Goal: Check status: Check status

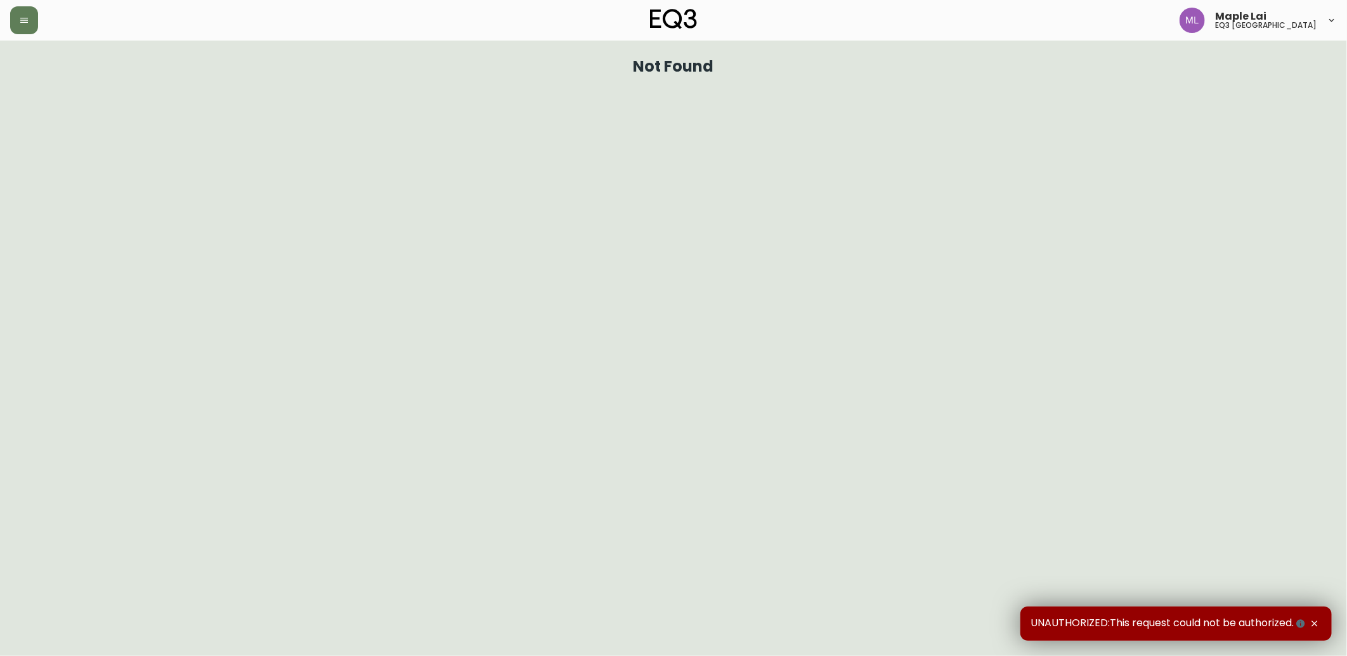
click at [20, 34] on div "Maple Lai eq3 [GEOGRAPHIC_DATA]" at bounding box center [673, 20] width 1327 height 41
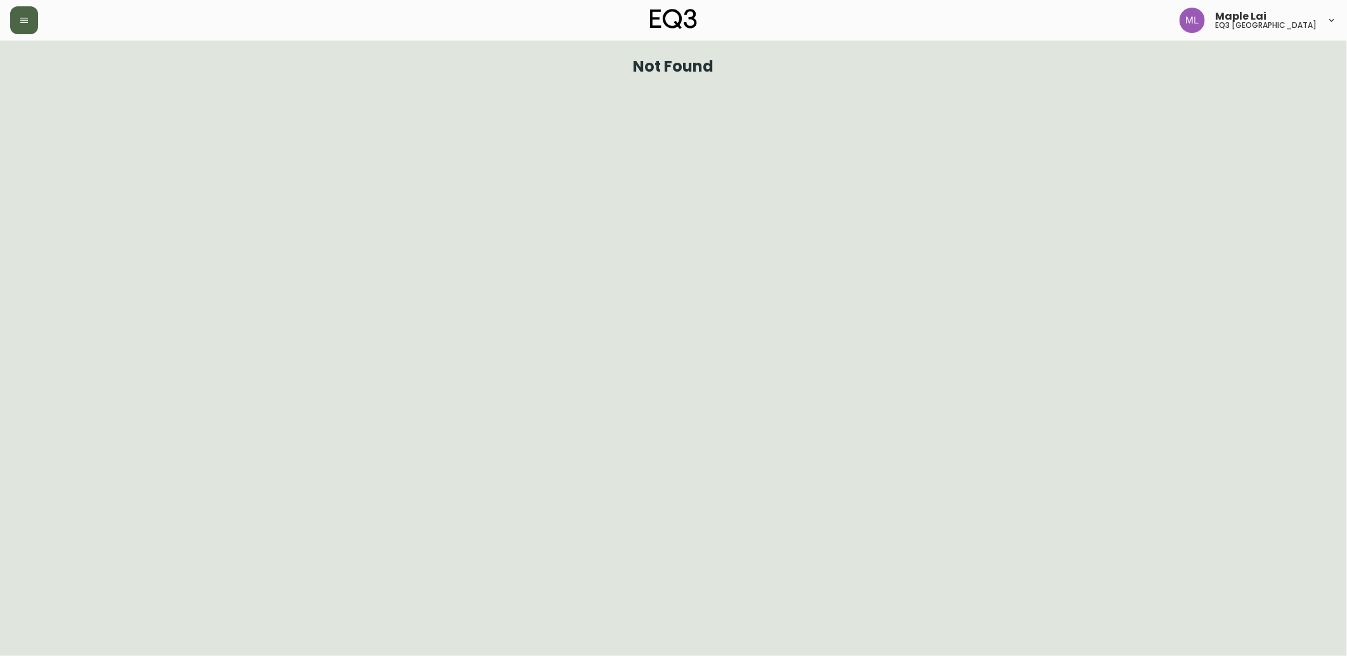
click at [27, 15] on icon "button" at bounding box center [24, 20] width 10 height 10
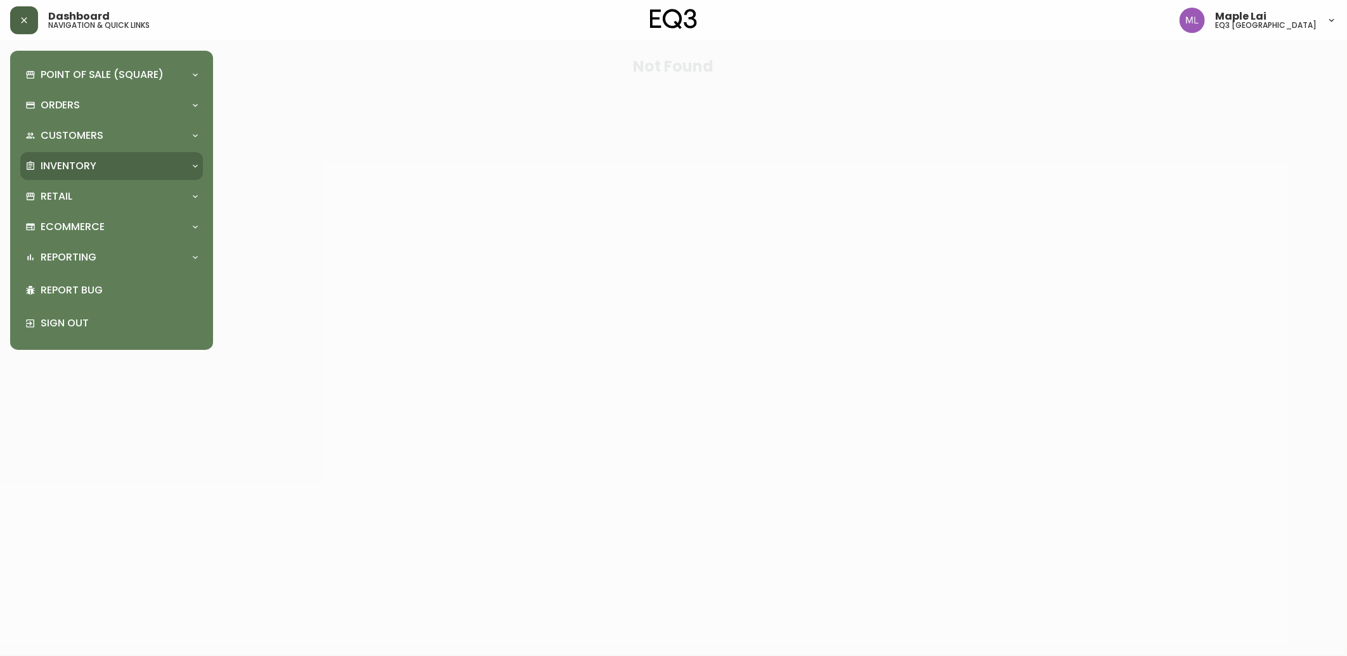
click at [105, 170] on div "Inventory" at bounding box center [105, 166] width 160 height 14
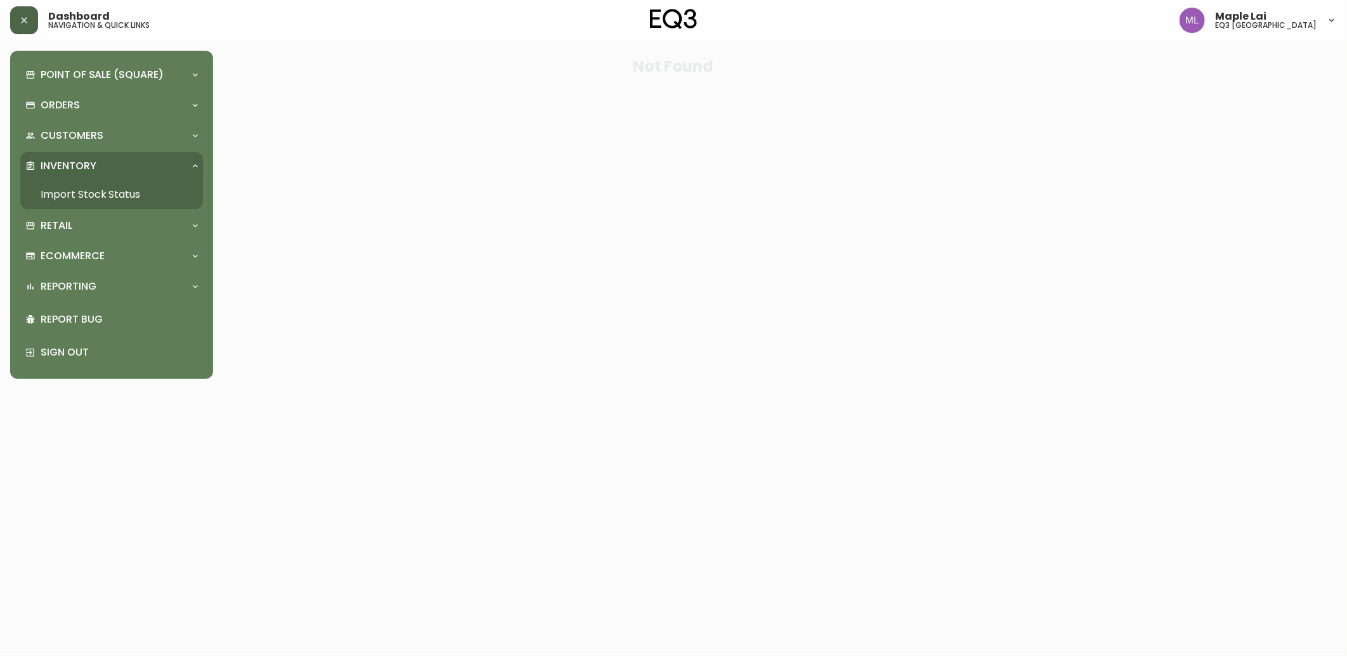
drag, startPoint x: 108, startPoint y: 195, endPoint x: 124, endPoint y: 192, distance: 16.3
click at [108, 195] on link "Import Stock Status" at bounding box center [111, 194] width 183 height 29
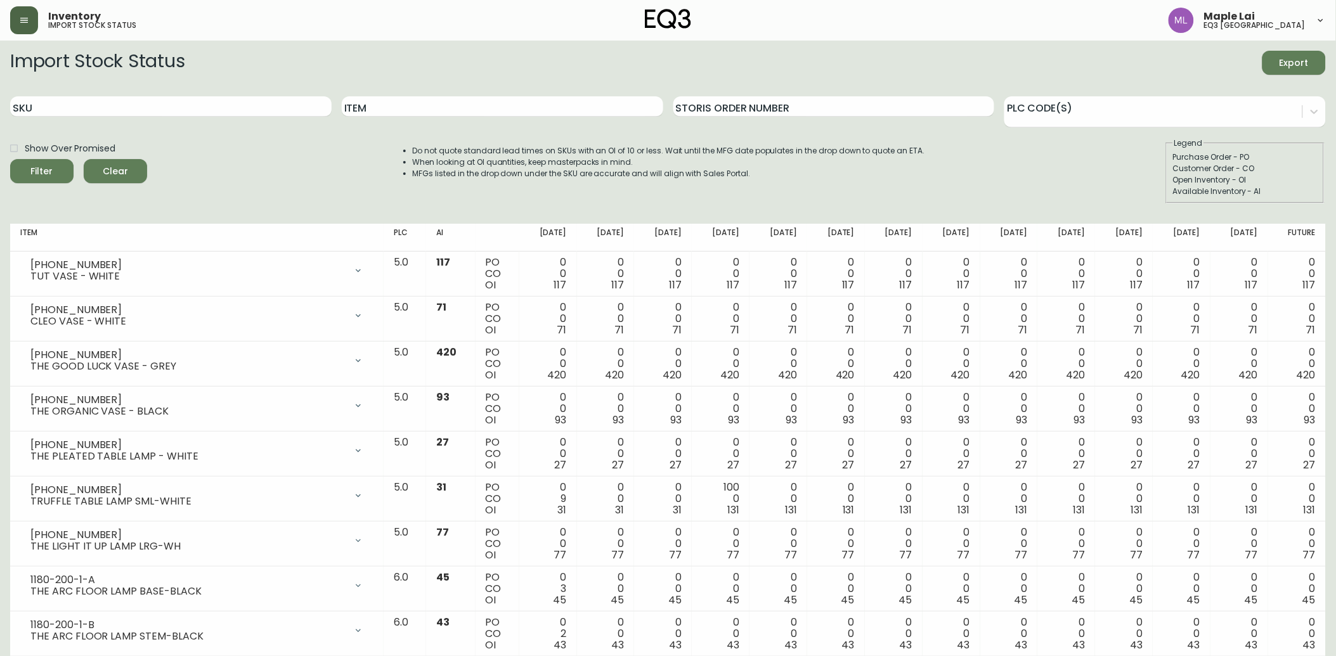
click at [256, 117] on div "SKU" at bounding box center [171, 106] width 322 height 41
click at [258, 112] on input "SKU" at bounding box center [171, 106] width 322 height 20
paste input "[PHONE_NUMBER]"
type input "[PHONE_NUMBER]"
click at [10, 159] on button "Filter" at bounding box center [41, 171] width 63 height 24
